Goal: Information Seeking & Learning: Learn about a topic

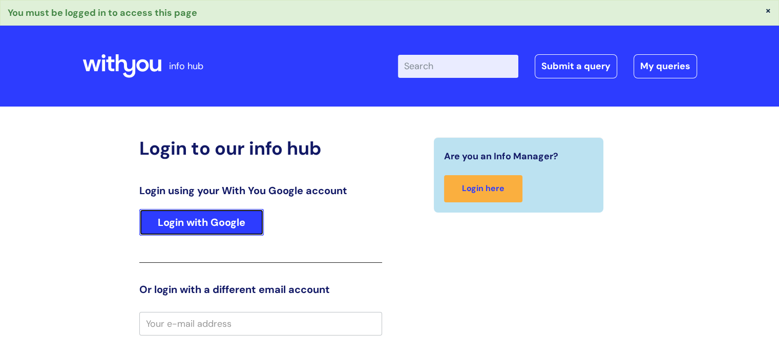
click at [182, 226] on link "Login with Google" at bounding box center [201, 222] width 124 height 27
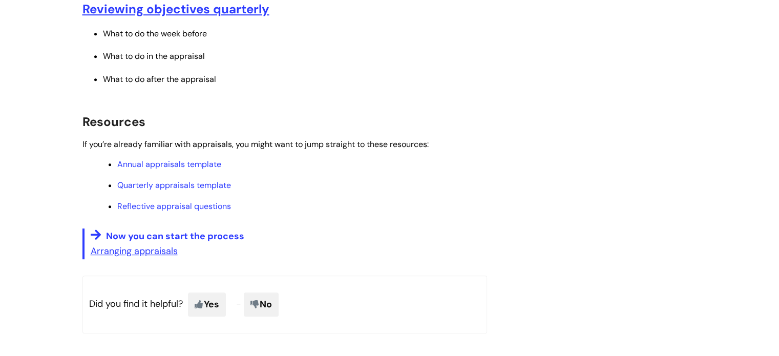
scroll to position [531, 0]
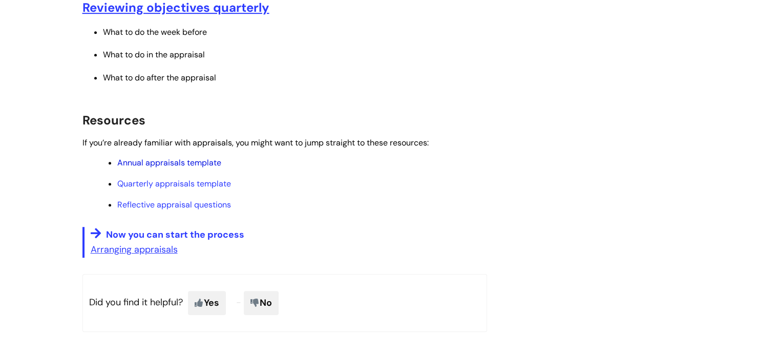
click at [184, 161] on link "Annual appraisals template" at bounding box center [169, 162] width 104 height 11
click at [157, 250] on u "Arranging appraisals" at bounding box center [134, 249] width 87 height 12
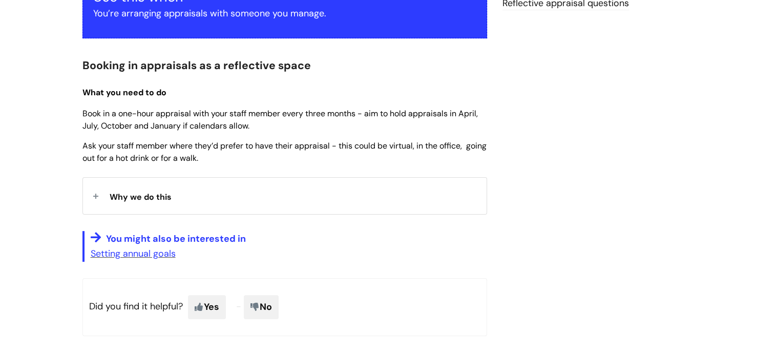
scroll to position [226, 0]
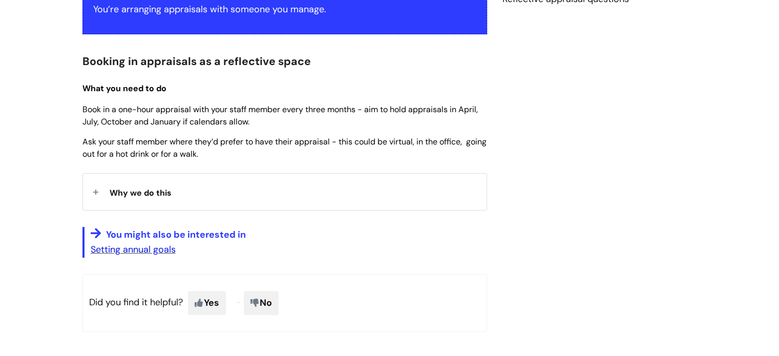
click at [154, 249] on link "Setting annual goals" at bounding box center [133, 249] width 85 height 12
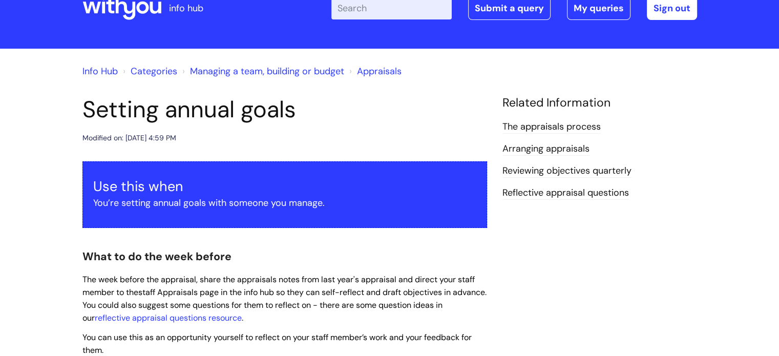
scroll to position [47, 0]
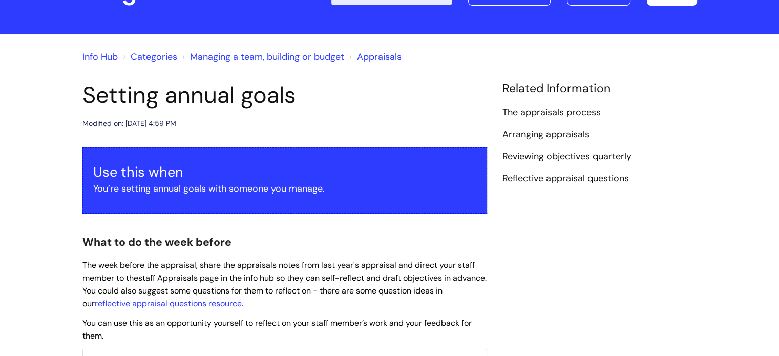
click at [549, 177] on link "Reflective appraisal questions" at bounding box center [565, 178] width 126 height 13
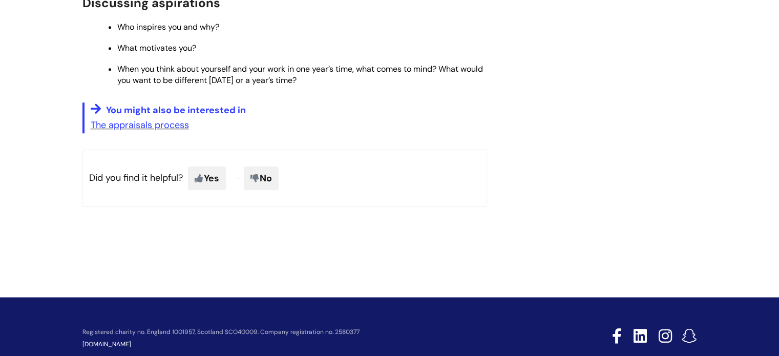
scroll to position [1036, 0]
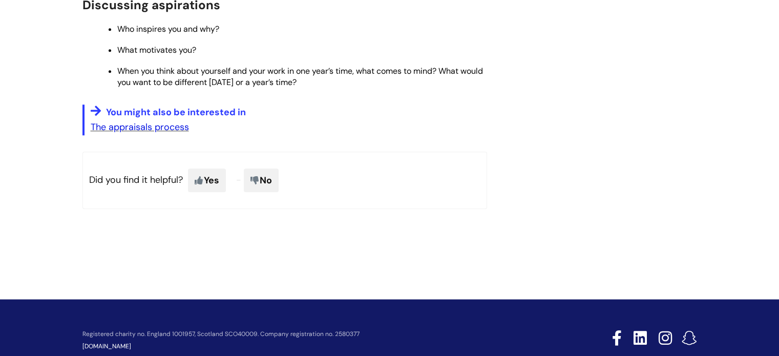
click at [154, 133] on link "The appraisals process" at bounding box center [140, 127] width 98 height 12
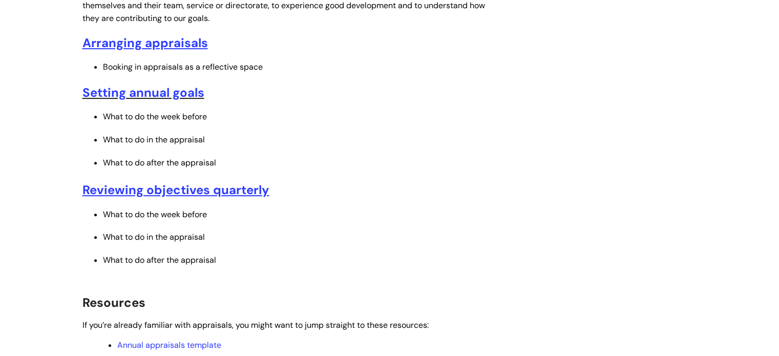
scroll to position [352, 0]
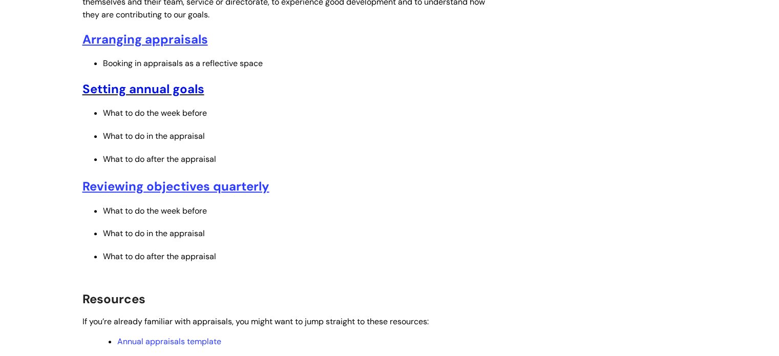
click at [181, 89] on link "Setting annual goals" at bounding box center [143, 89] width 122 height 16
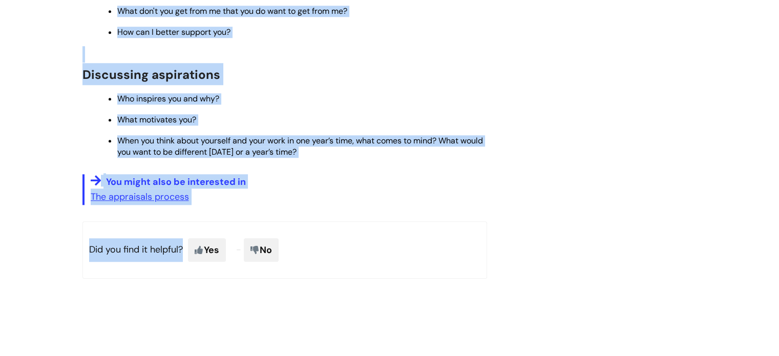
scroll to position [1076, 0]
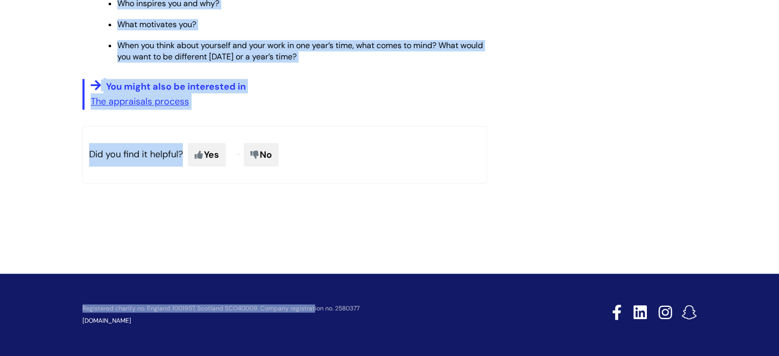
drag, startPoint x: 84, startPoint y: 117, endPoint x: 354, endPoint y: 60, distance: 276.3
copy div "Encouraging self-reflection What did you achieve in the last year? Did you feel…"
